Goal: Information Seeking & Learning: Learn about a topic

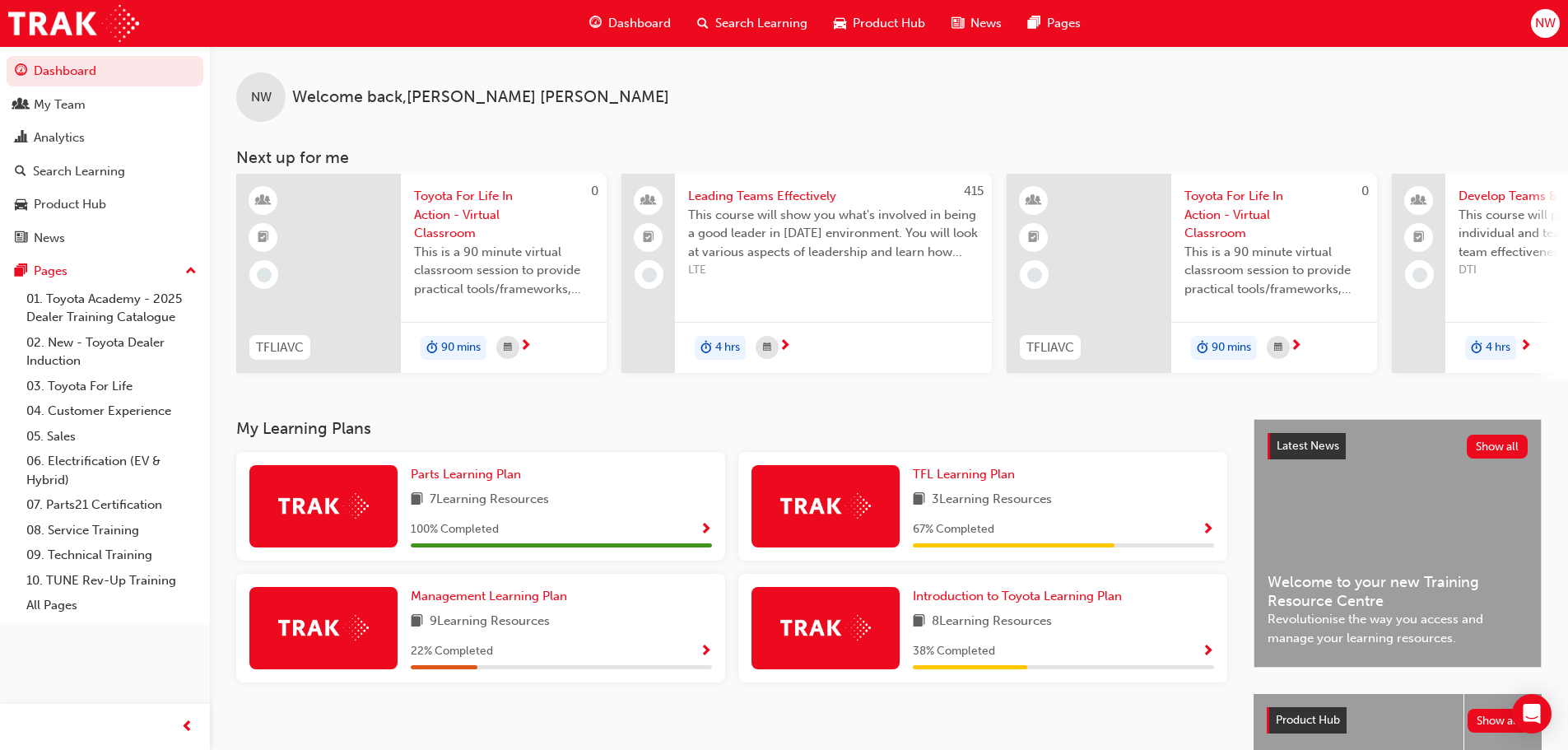
click at [741, 21] on span "Search Learning" at bounding box center [762, 23] width 92 height 19
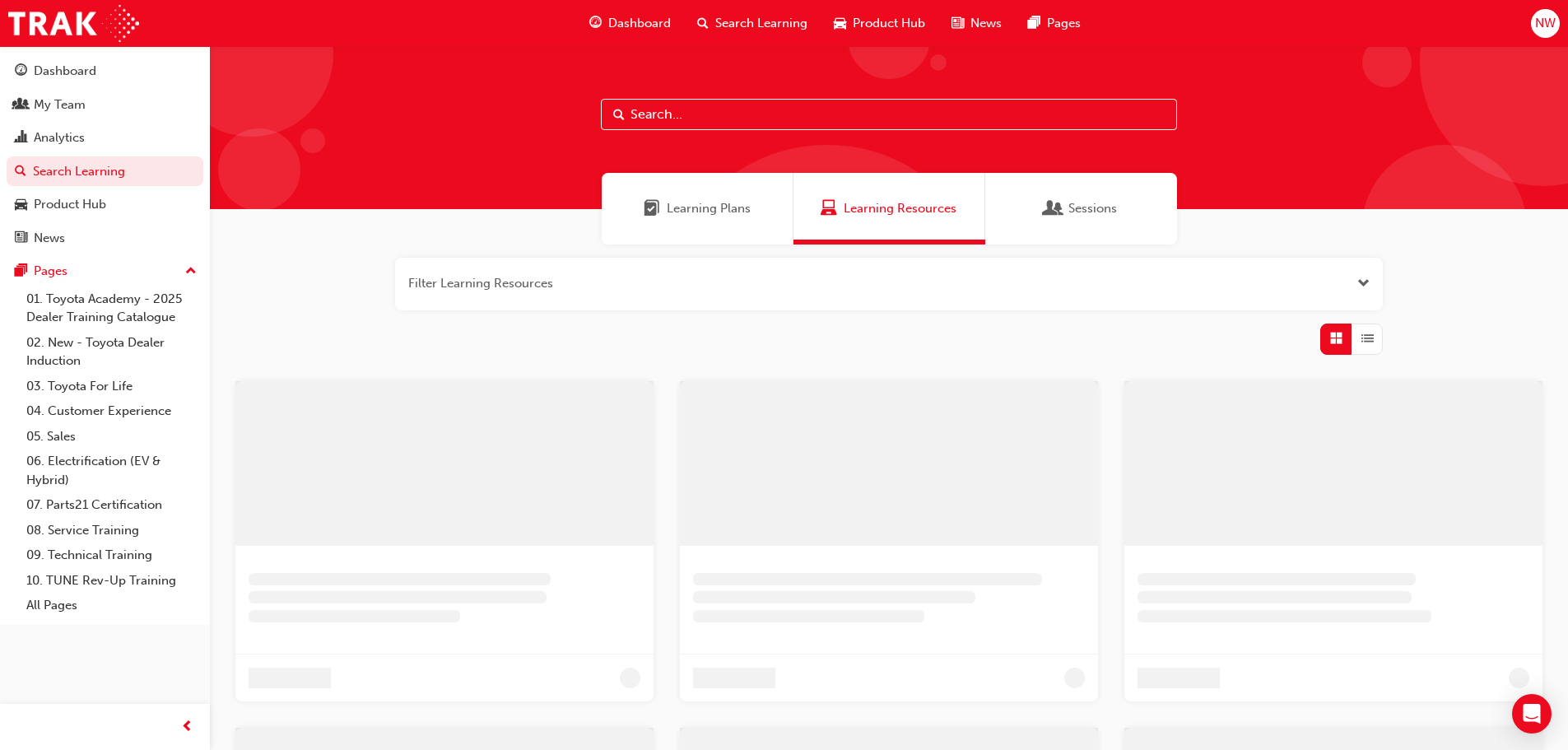
click at [688, 116] on input "text" at bounding box center [889, 114] width 576 height 31
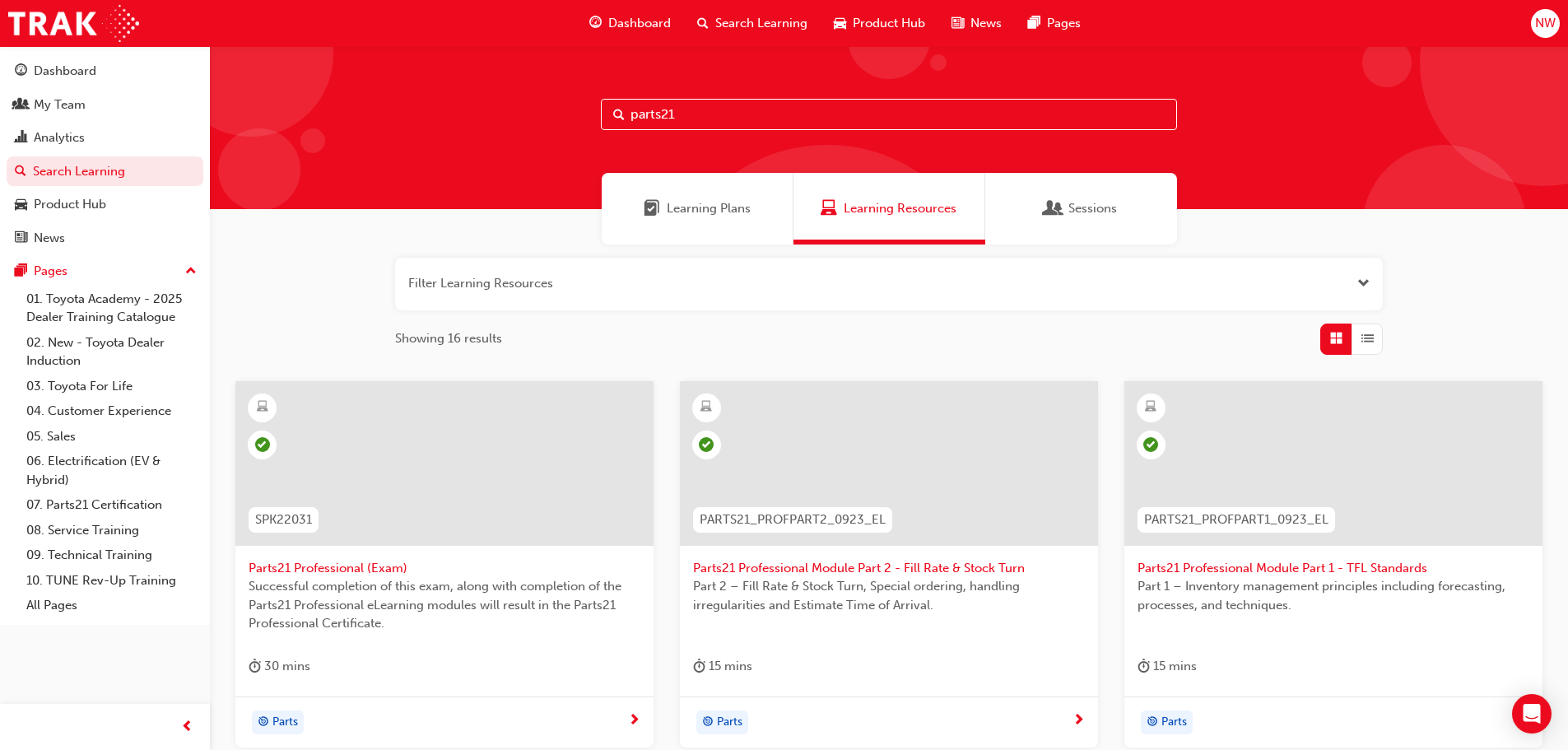
scroll to position [82, 0]
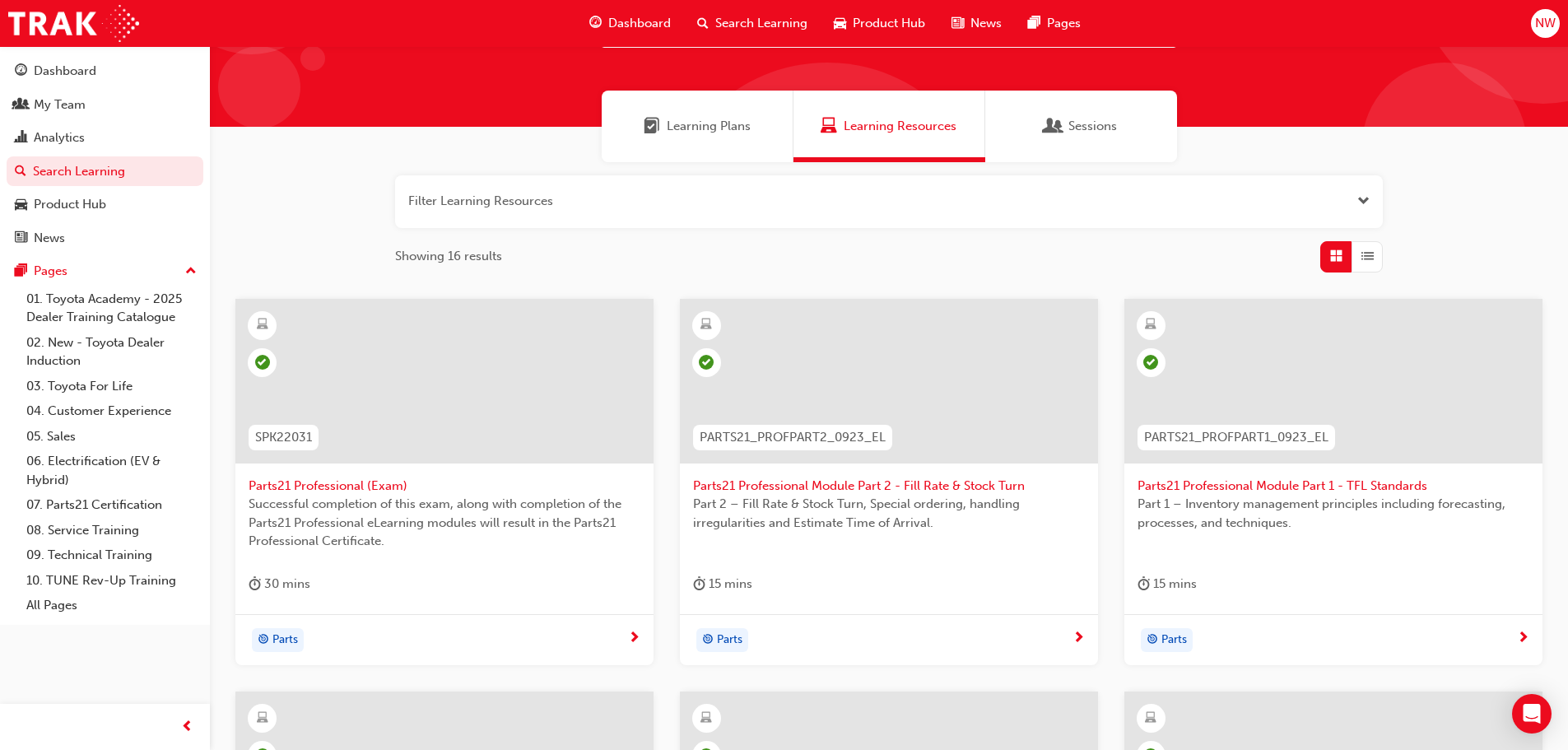
type input "parts21"
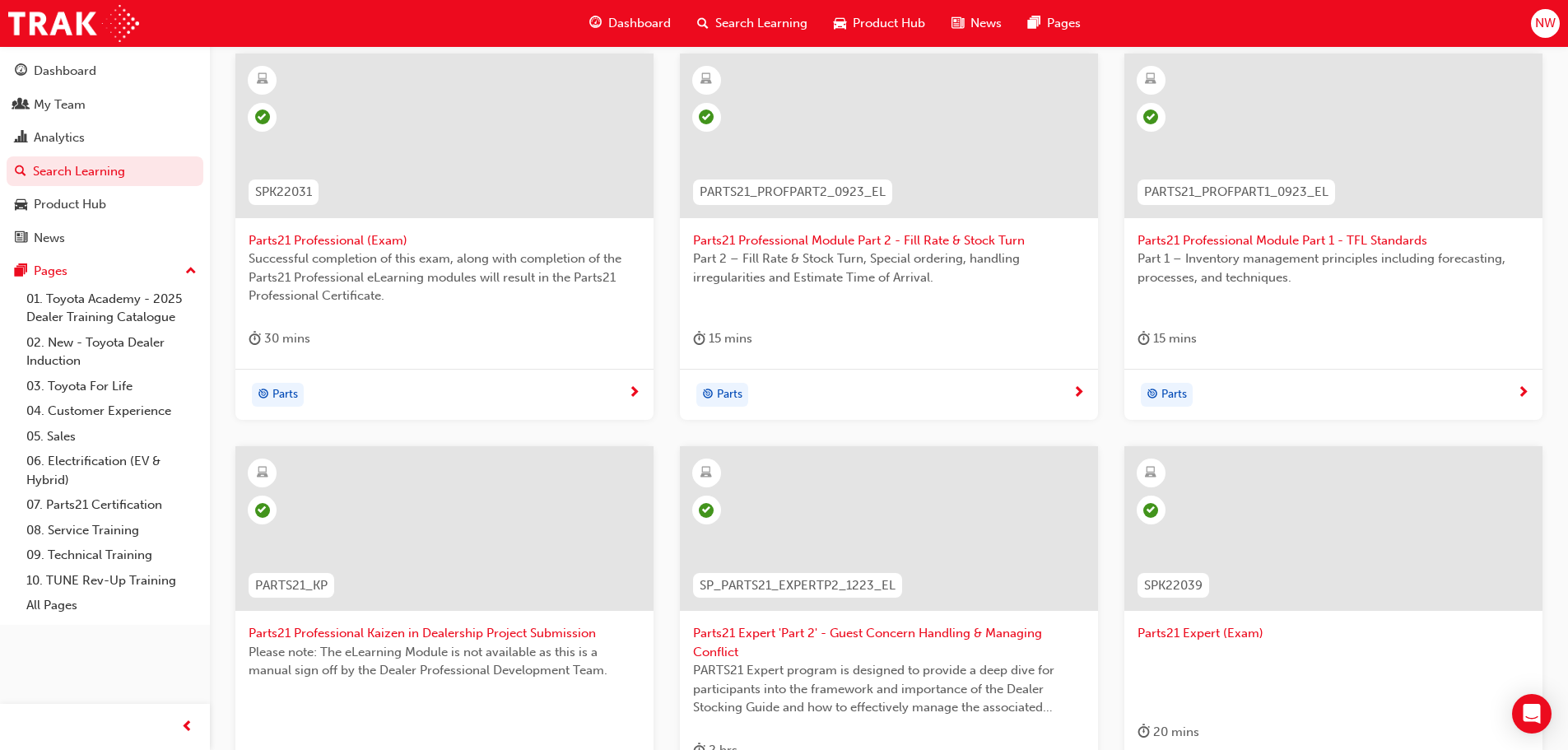
scroll to position [329, 0]
